Goal: Transaction & Acquisition: Book appointment/travel/reservation

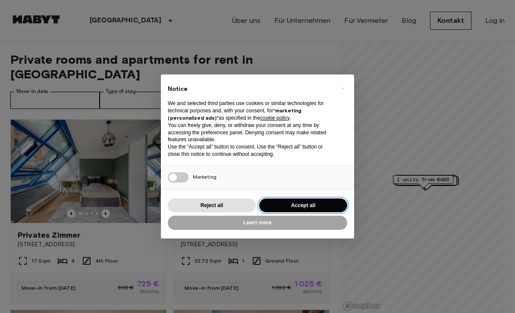
click at [320, 201] on button "Accept all" at bounding box center [303, 206] width 88 height 14
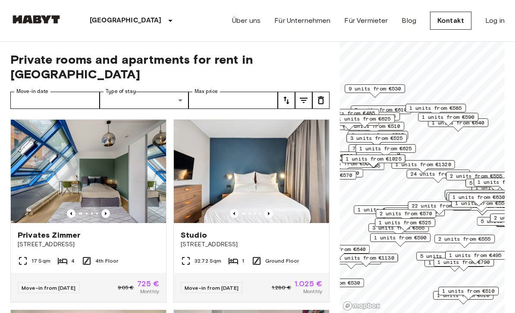
click at [120, 88] on label "Type of stay" at bounding box center [121, 91] width 30 height 7
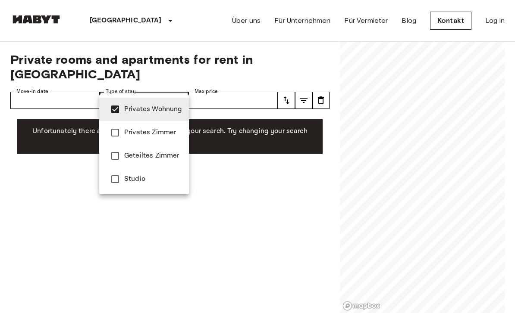
type input "**********"
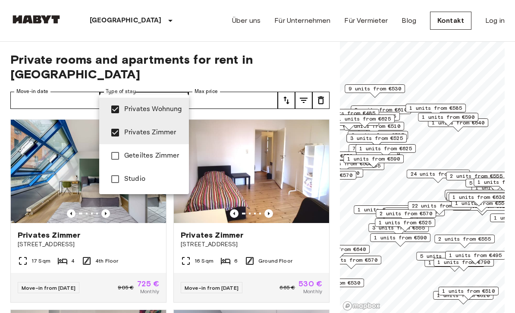
click at [326, 55] on div at bounding box center [257, 156] width 515 height 313
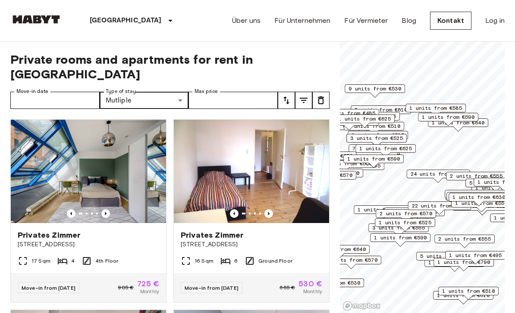
click at [300, 95] on icon "tune" at bounding box center [303, 100] width 10 height 10
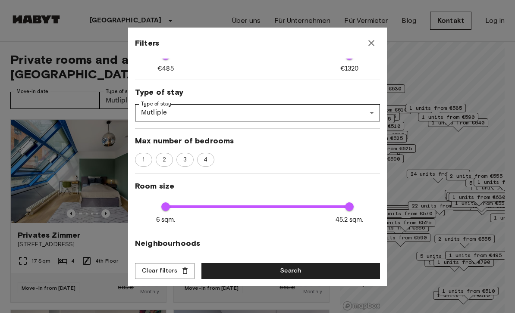
scroll to position [78, 0]
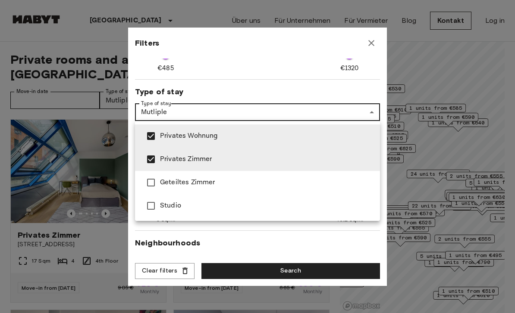
click at [348, 86] on div at bounding box center [257, 156] width 515 height 313
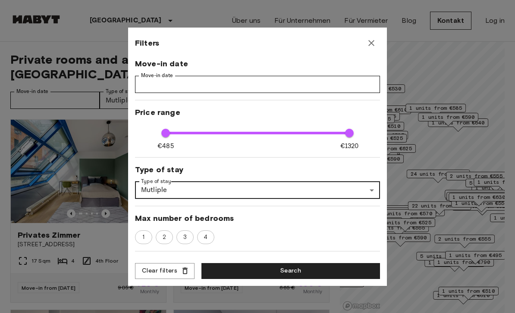
scroll to position [0, 0]
click at [352, 272] on button "Search" at bounding box center [290, 271] width 178 height 16
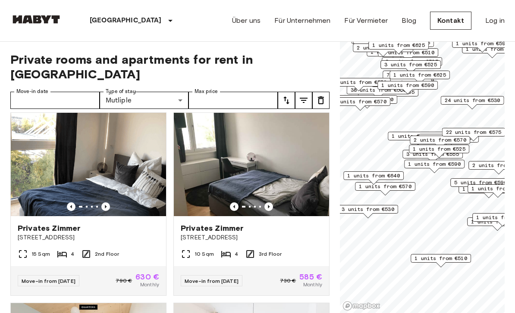
scroll to position [1563, 0]
